Goal: Book appointment/travel/reservation

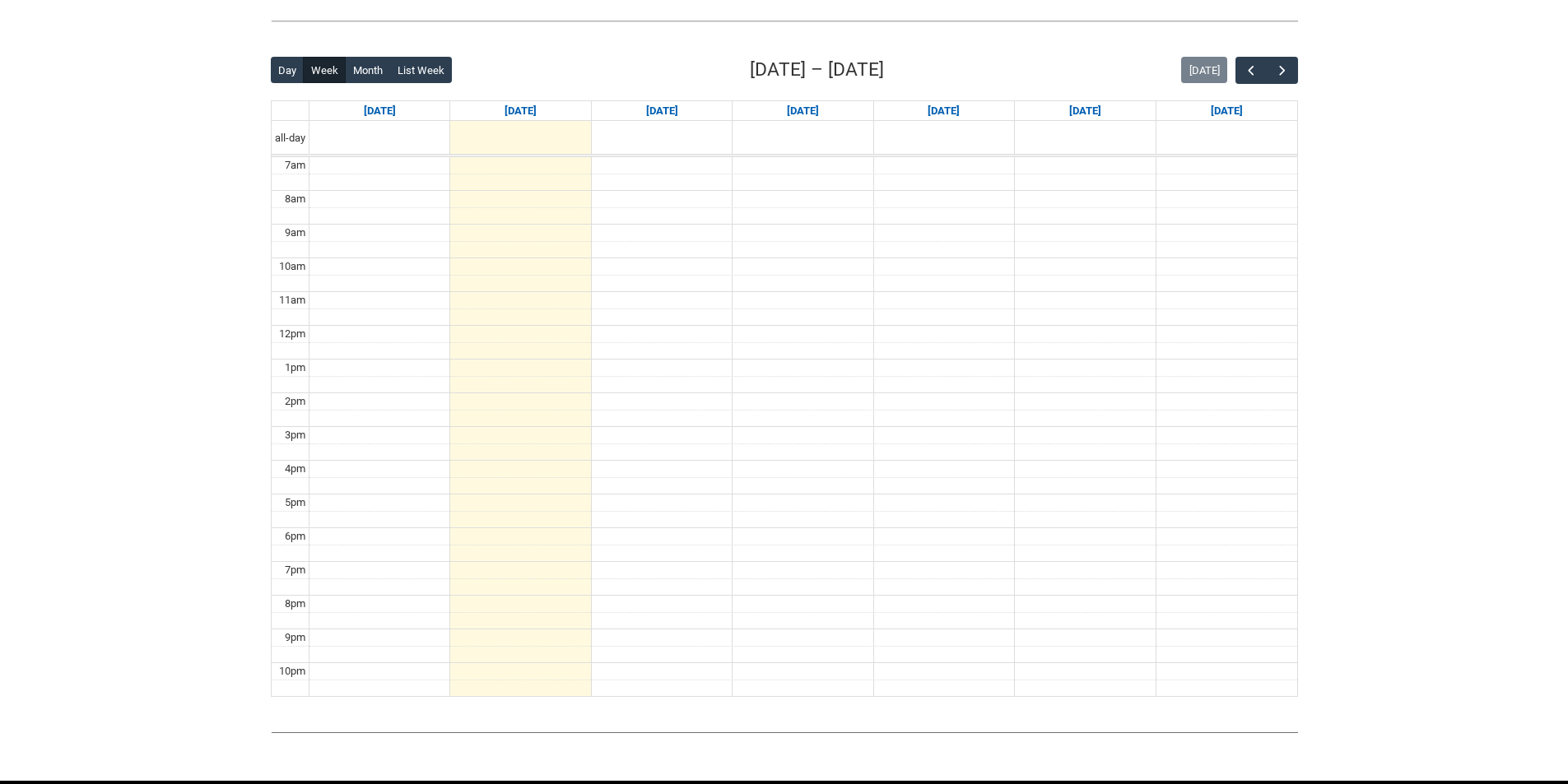
scroll to position [441, 0]
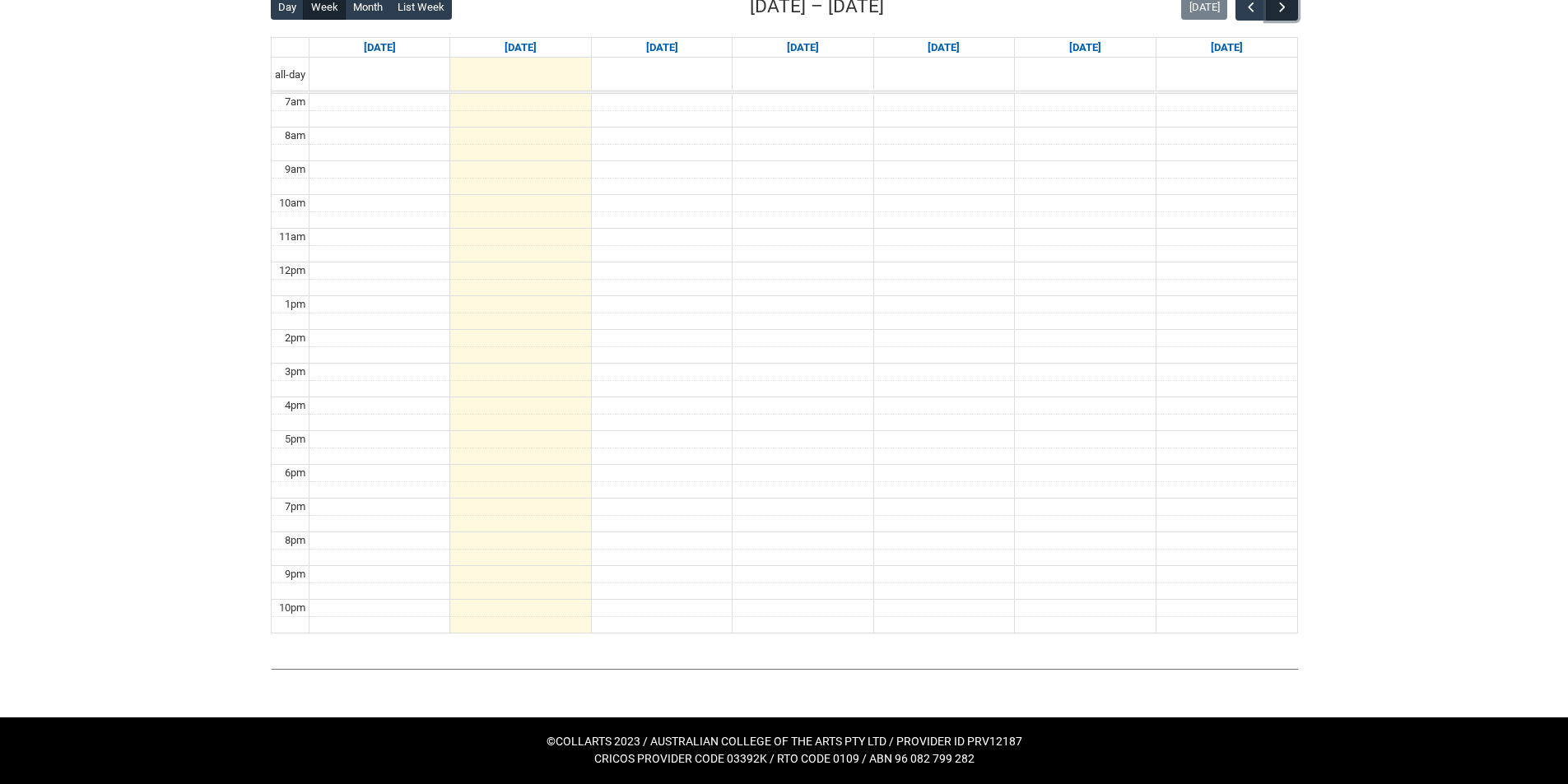
click at [1279, 6] on span "button" at bounding box center [1281, 7] width 16 height 16
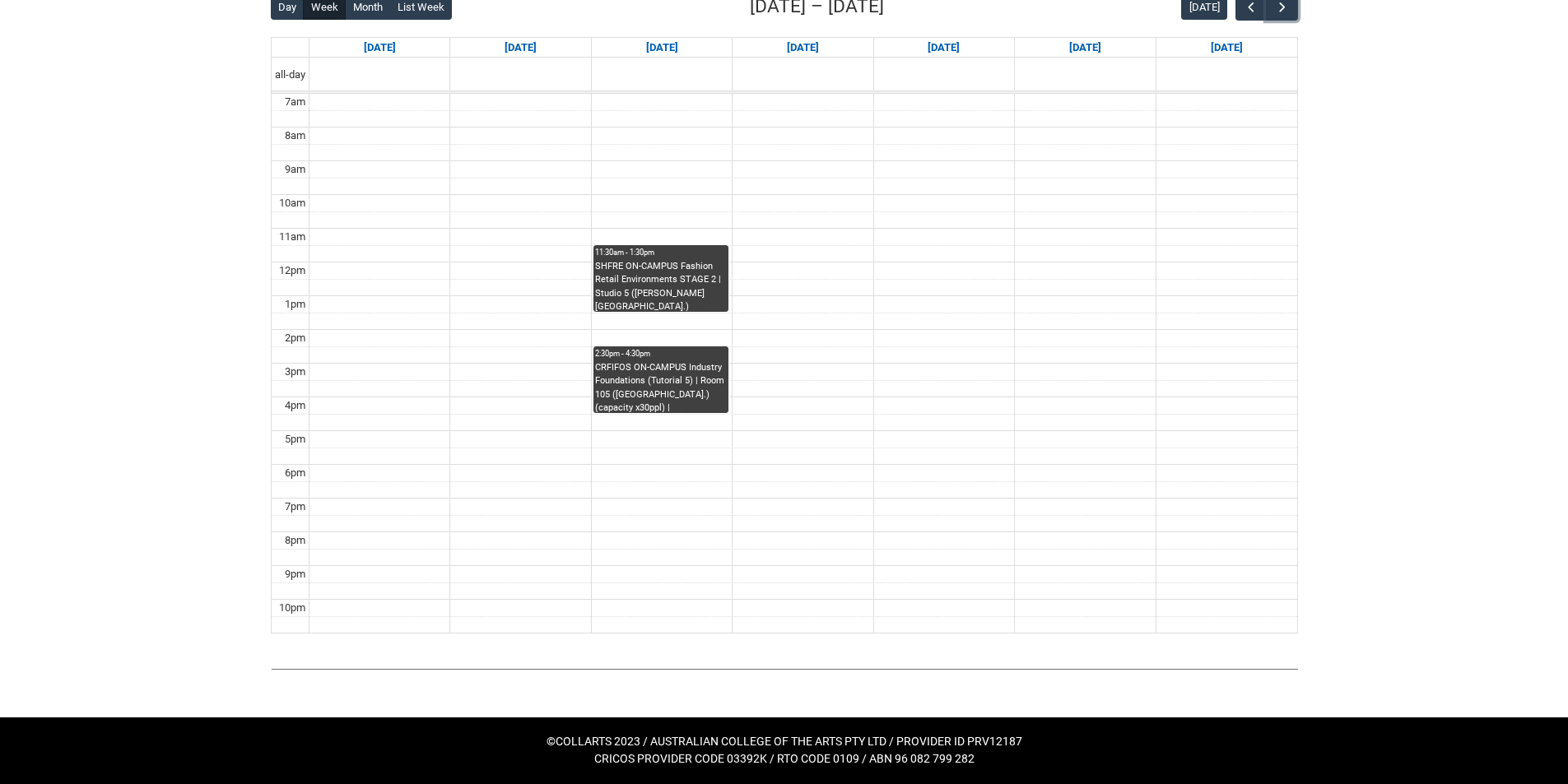
click at [658, 349] on div "2:30pm - 4:30pm" at bounding box center [661, 354] width 131 height 11
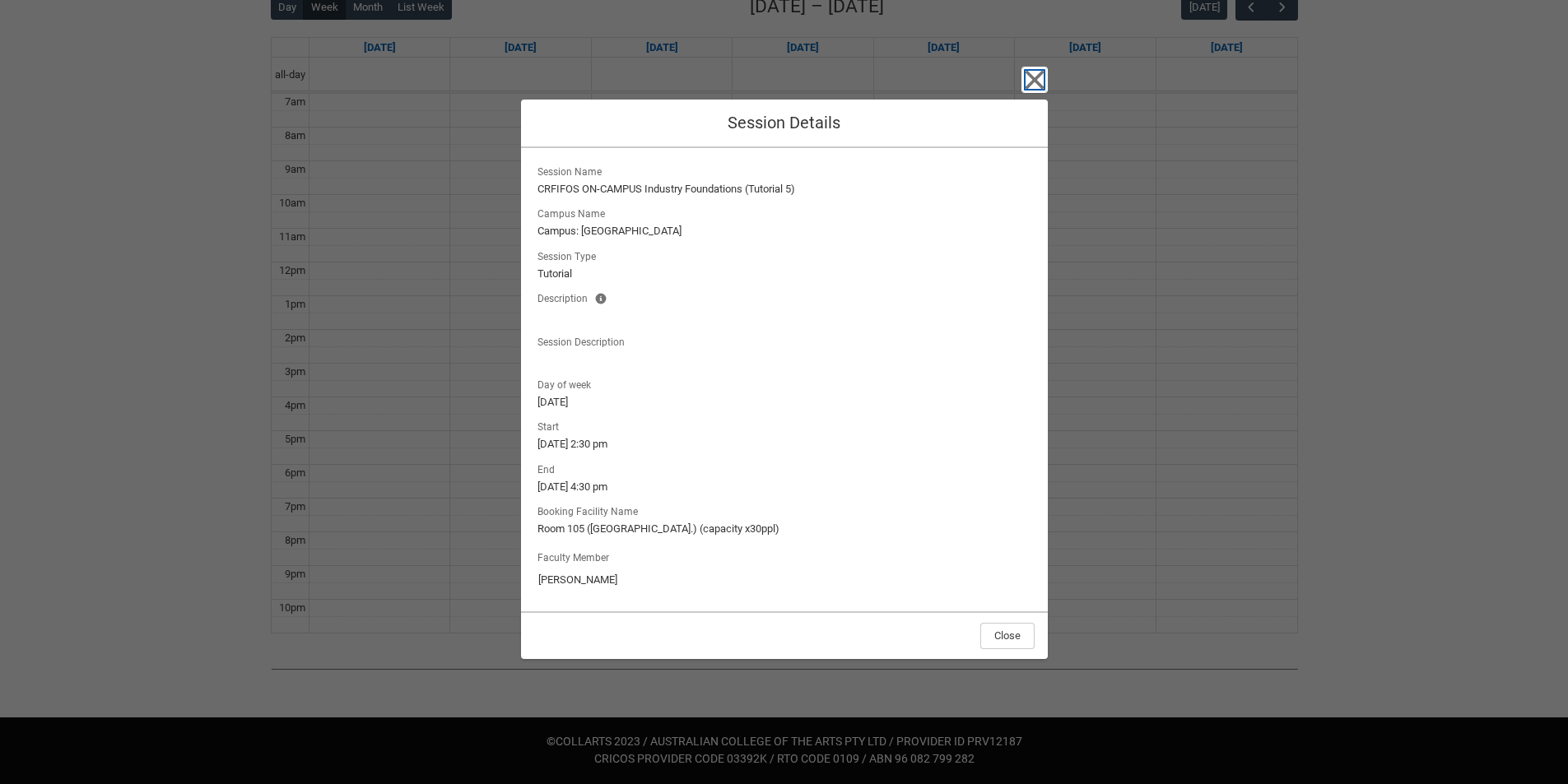
drag, startPoint x: 1030, startPoint y: 83, endPoint x: 975, endPoint y: 127, distance: 70.4
click at [1029, 83] on icon "button" at bounding box center [1034, 79] width 19 height 19
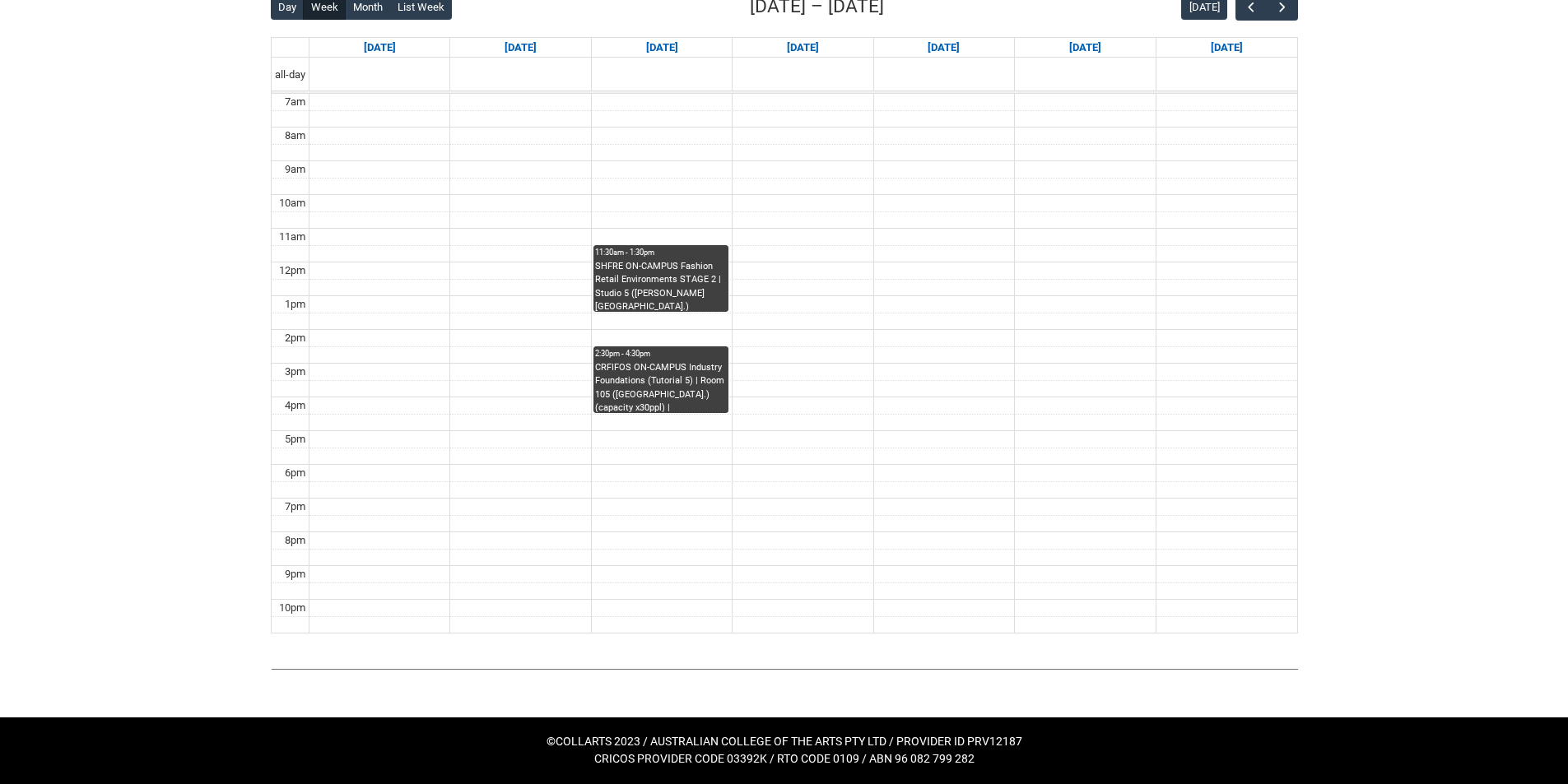
click at [690, 291] on div "SHFRE ON-CAMPUS Fashion Retail Environments STAGE 2 | Studio 5 ([PERSON_NAME][G…" at bounding box center [661, 285] width 131 height 51
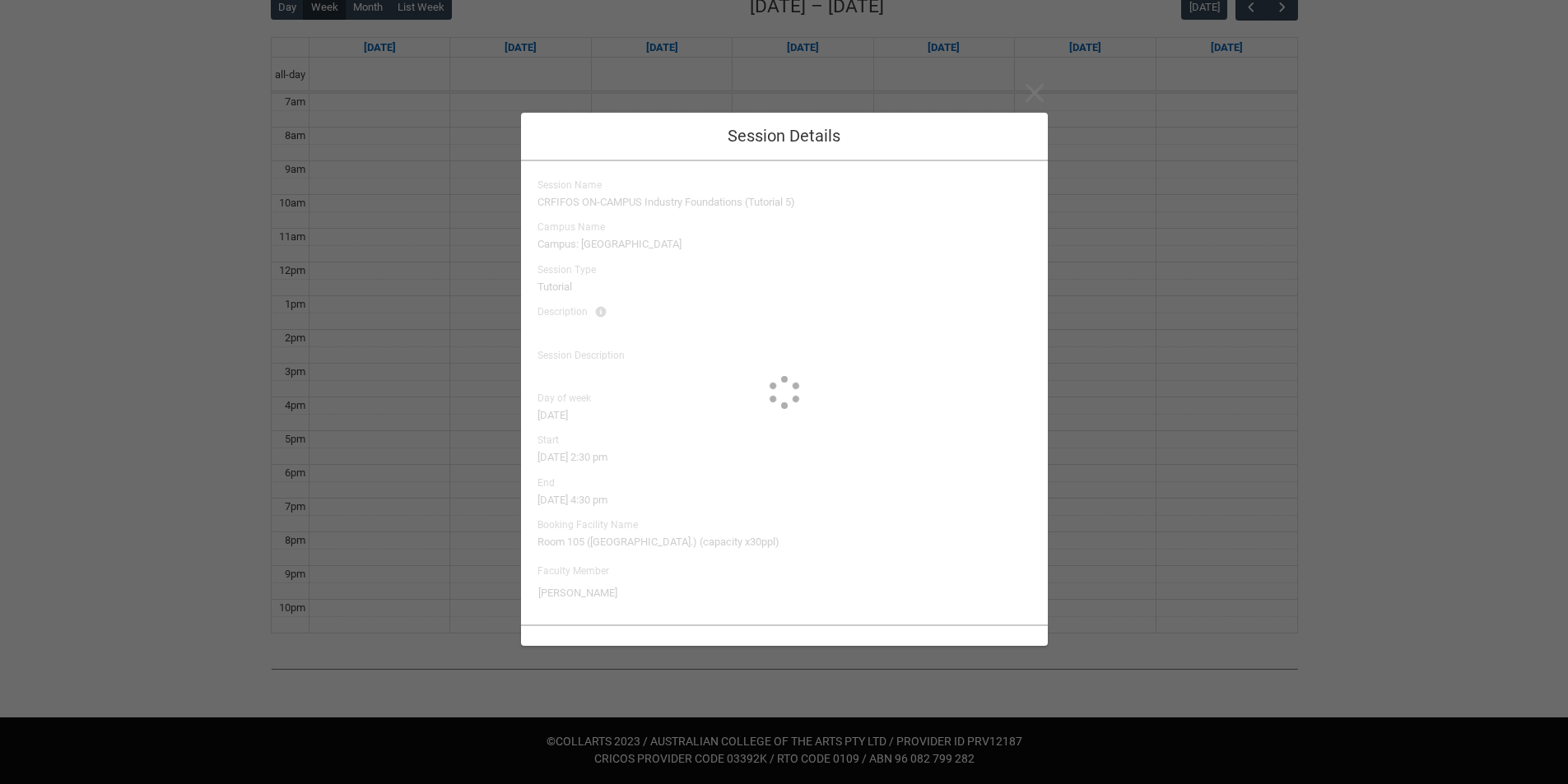
type input "[PERSON_NAME]"
